Goal: Register for event/course

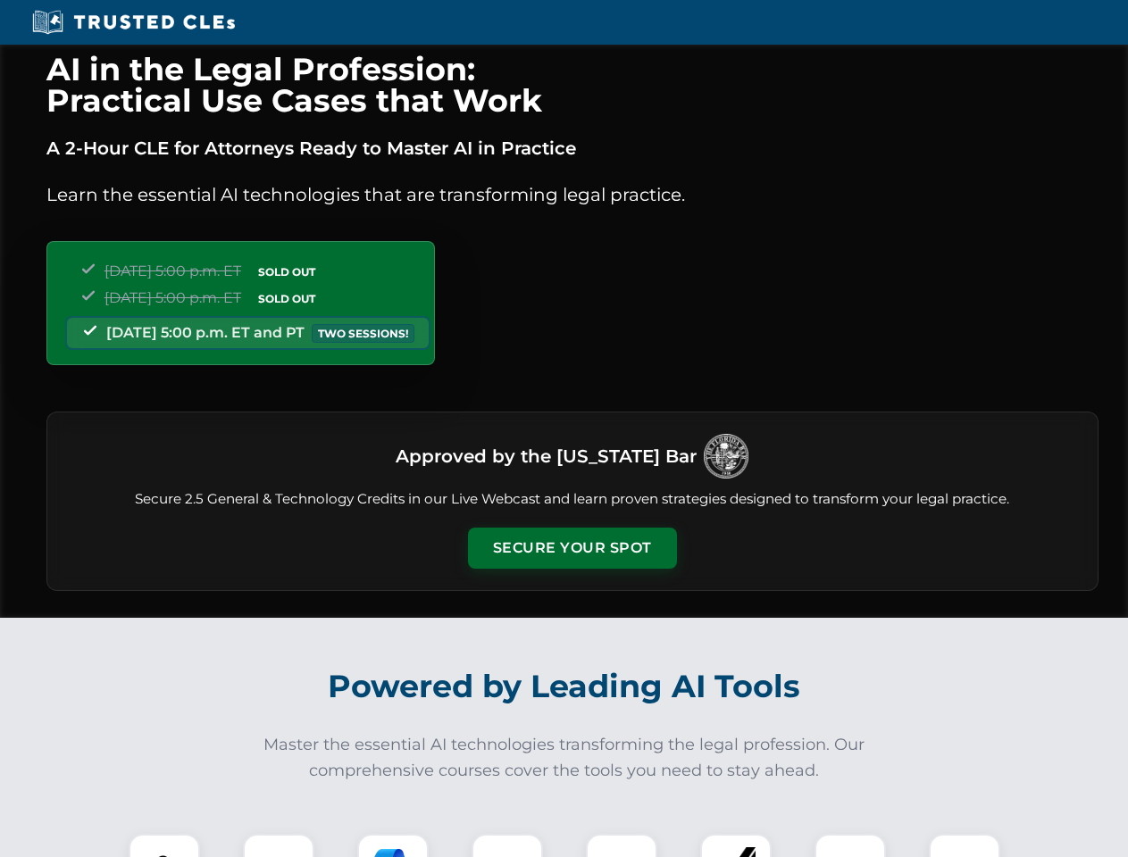
click at [571, 548] on button "Secure Your Spot" at bounding box center [572, 548] width 209 height 41
click at [164, 845] on img at bounding box center [164, 870] width 52 height 52
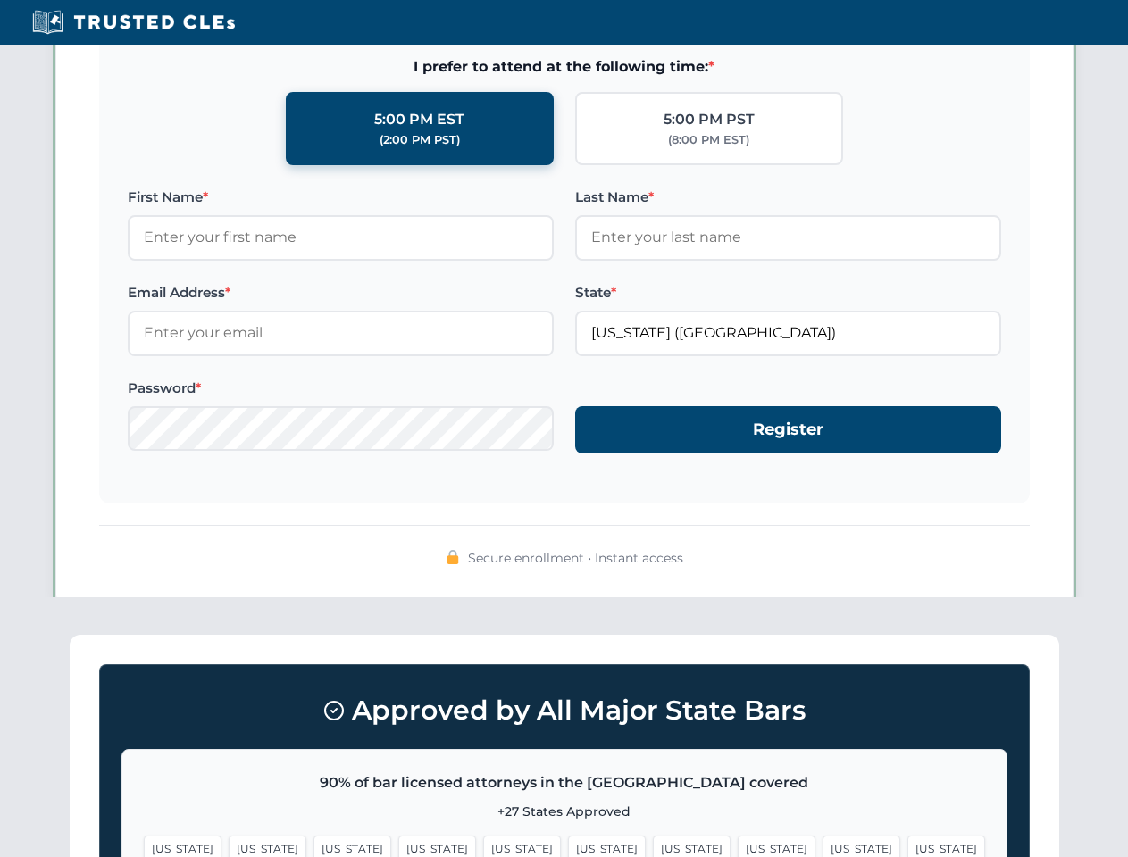
click at [822, 845] on span "[US_STATE]" at bounding box center [861, 849] width 78 height 26
